Goal: Information Seeking & Learning: Check status

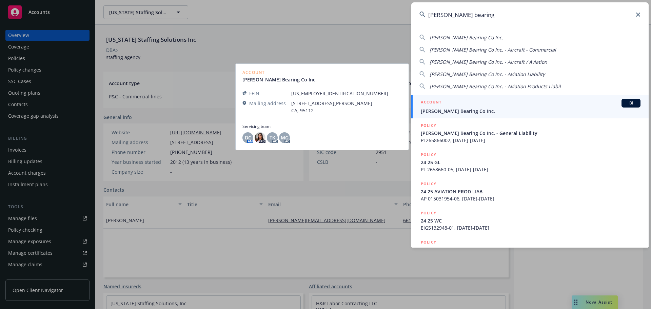
type input "[PERSON_NAME] bearing"
click at [452, 107] on div "ACCOUNT BI" at bounding box center [531, 103] width 220 height 9
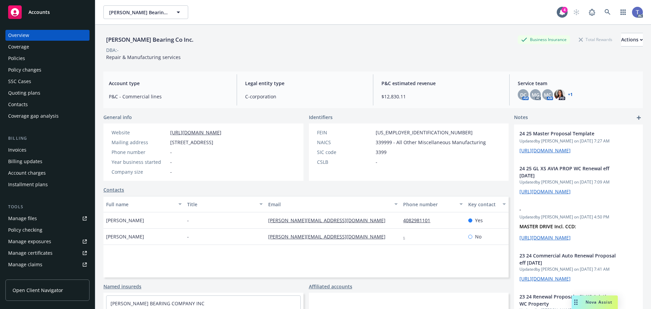
drag, startPoint x: 284, startPoint y: 52, endPoint x: 288, endPoint y: 51, distance: 4.5
click at [283, 51] on div "DBA: -" at bounding box center [373, 49] width 540 height 7
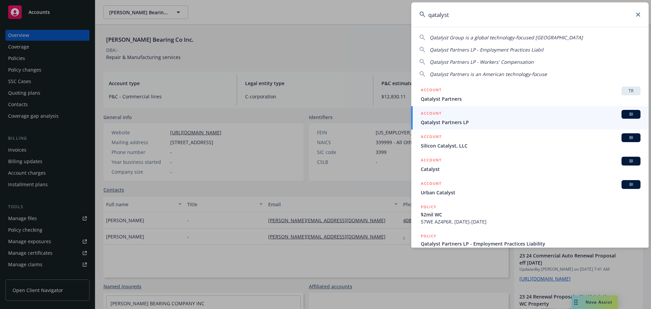
type input "qatalyst"
click at [470, 120] on span "Qatalyst Partners LP" at bounding box center [531, 122] width 220 height 7
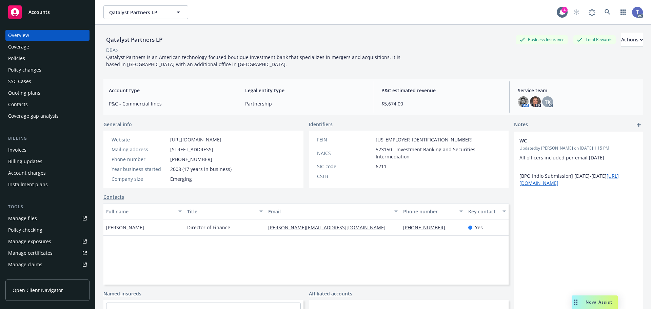
click at [13, 58] on div "Policies" at bounding box center [16, 58] width 17 height 11
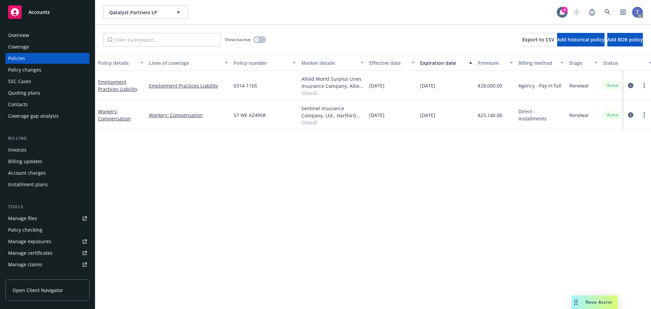
click at [20, 89] on div "Quoting plans" at bounding box center [24, 93] width 32 height 11
